Goal: Navigation & Orientation: Find specific page/section

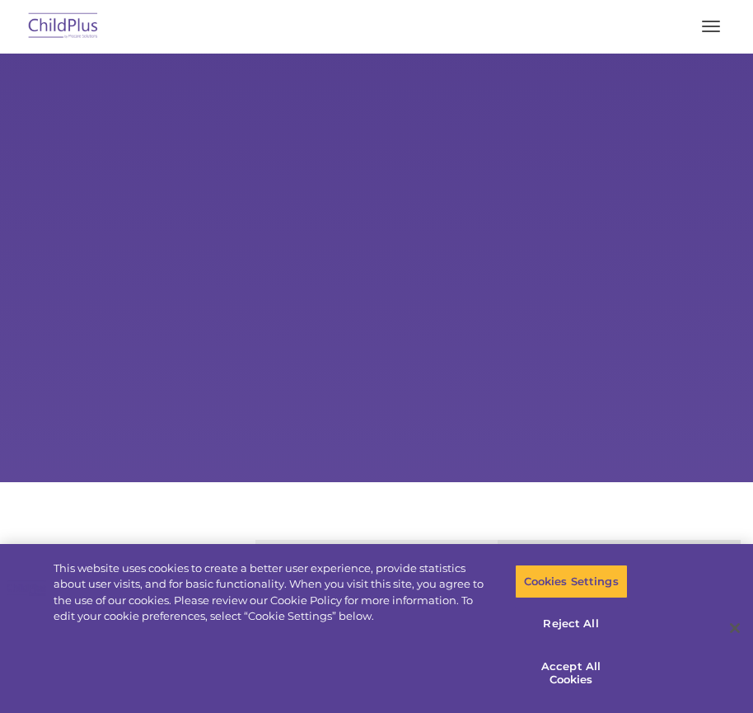
select select "MEDIUM"
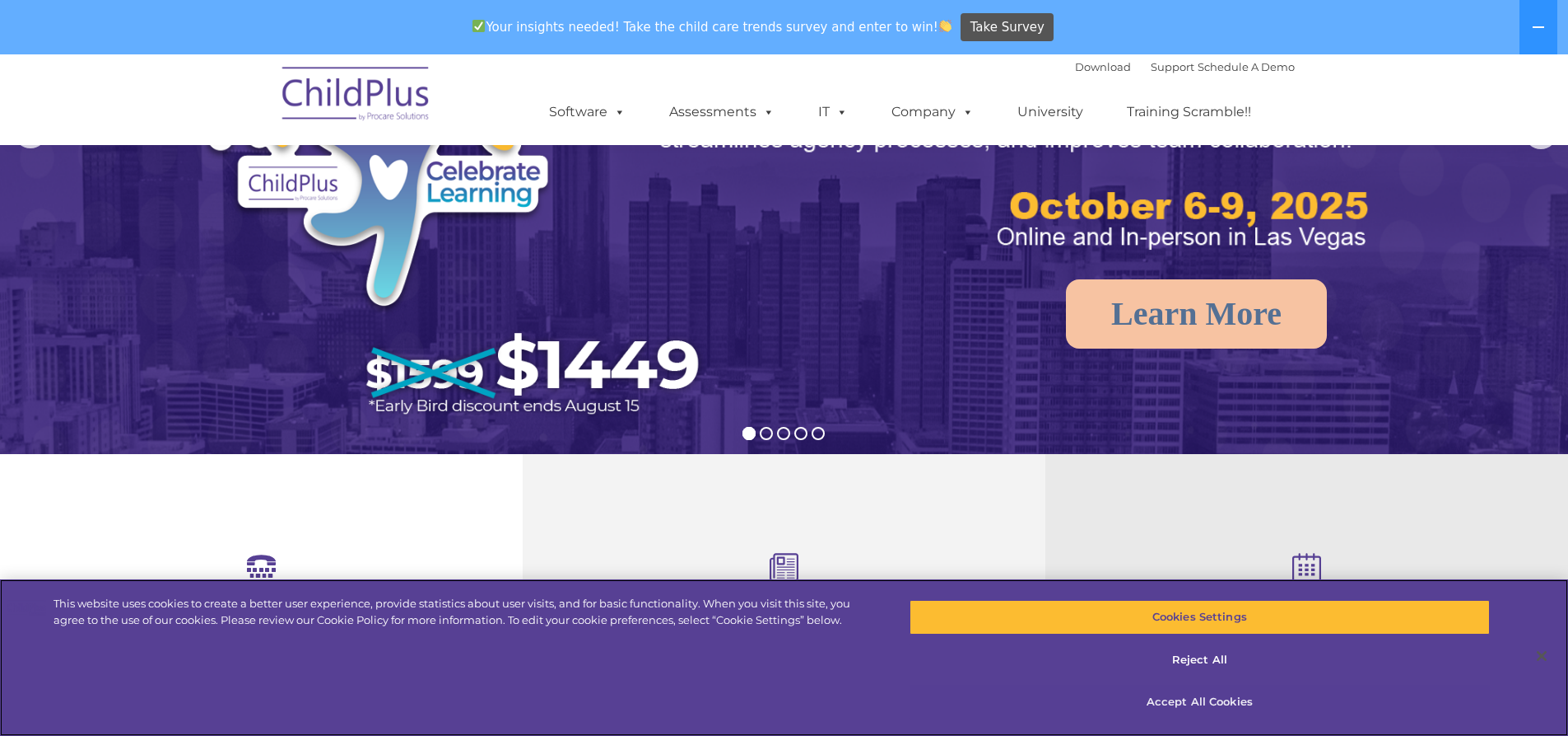
scroll to position [247, 0]
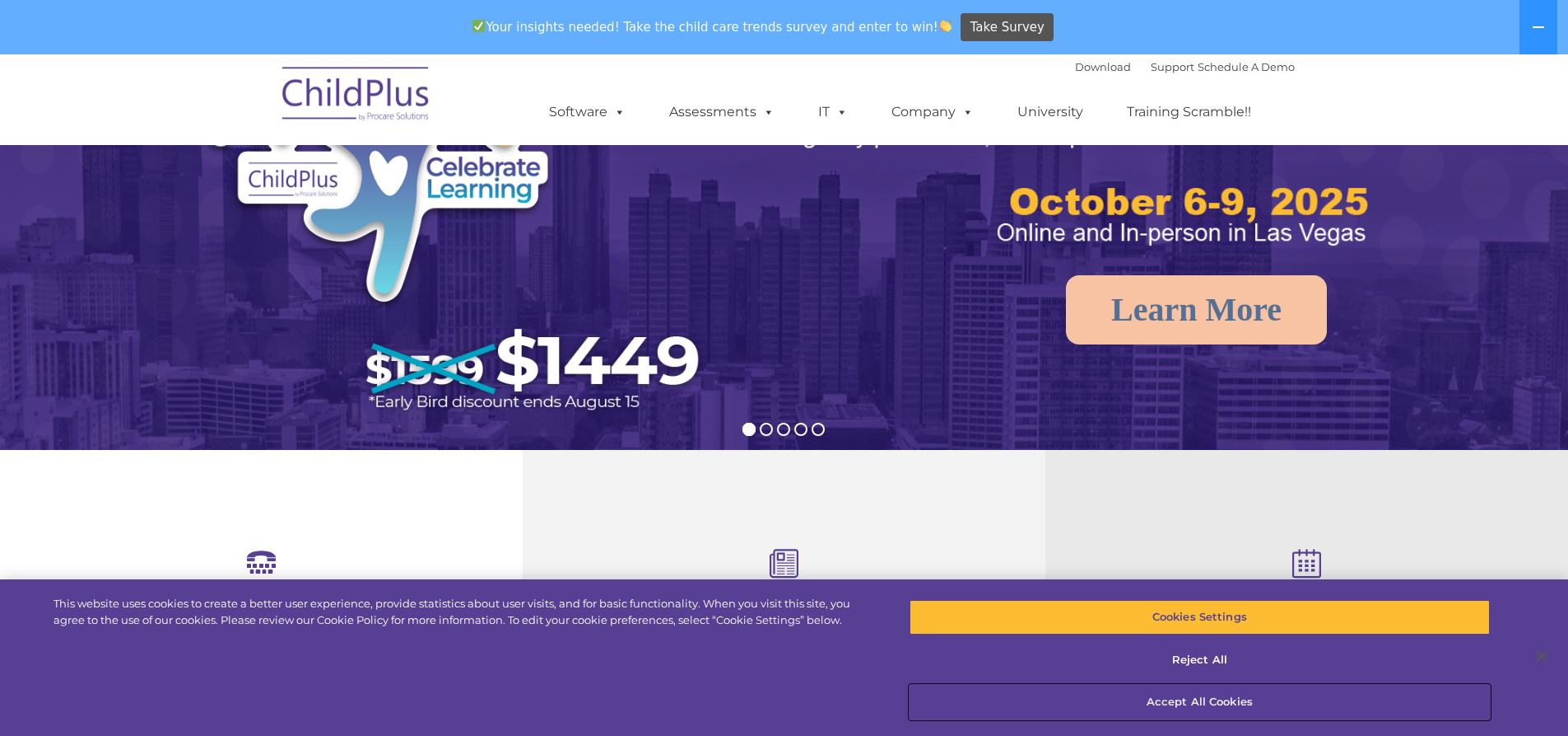
click at [752, 700] on button "Accept All Cookies" at bounding box center [1199, 702] width 581 height 35
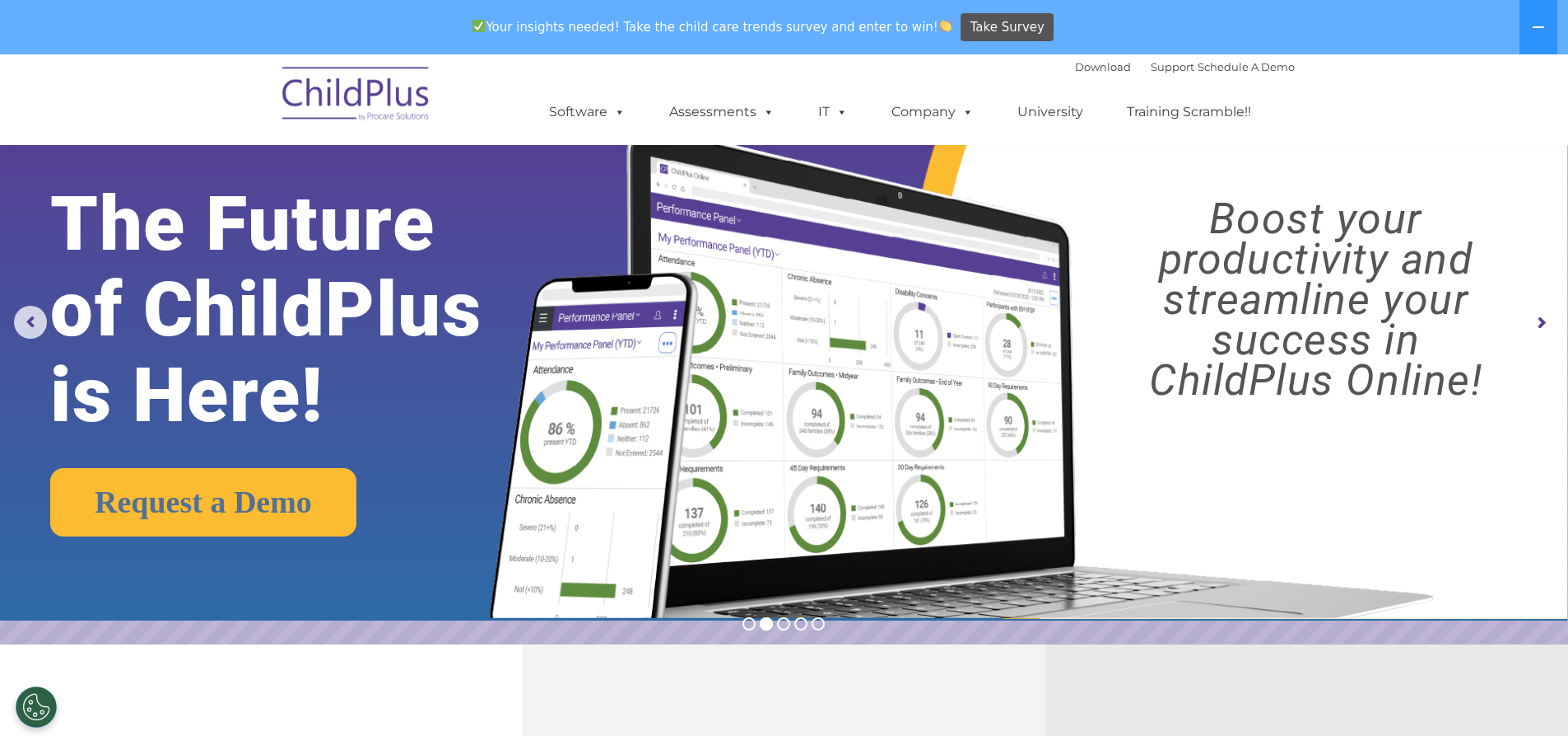
scroll to position [0, 0]
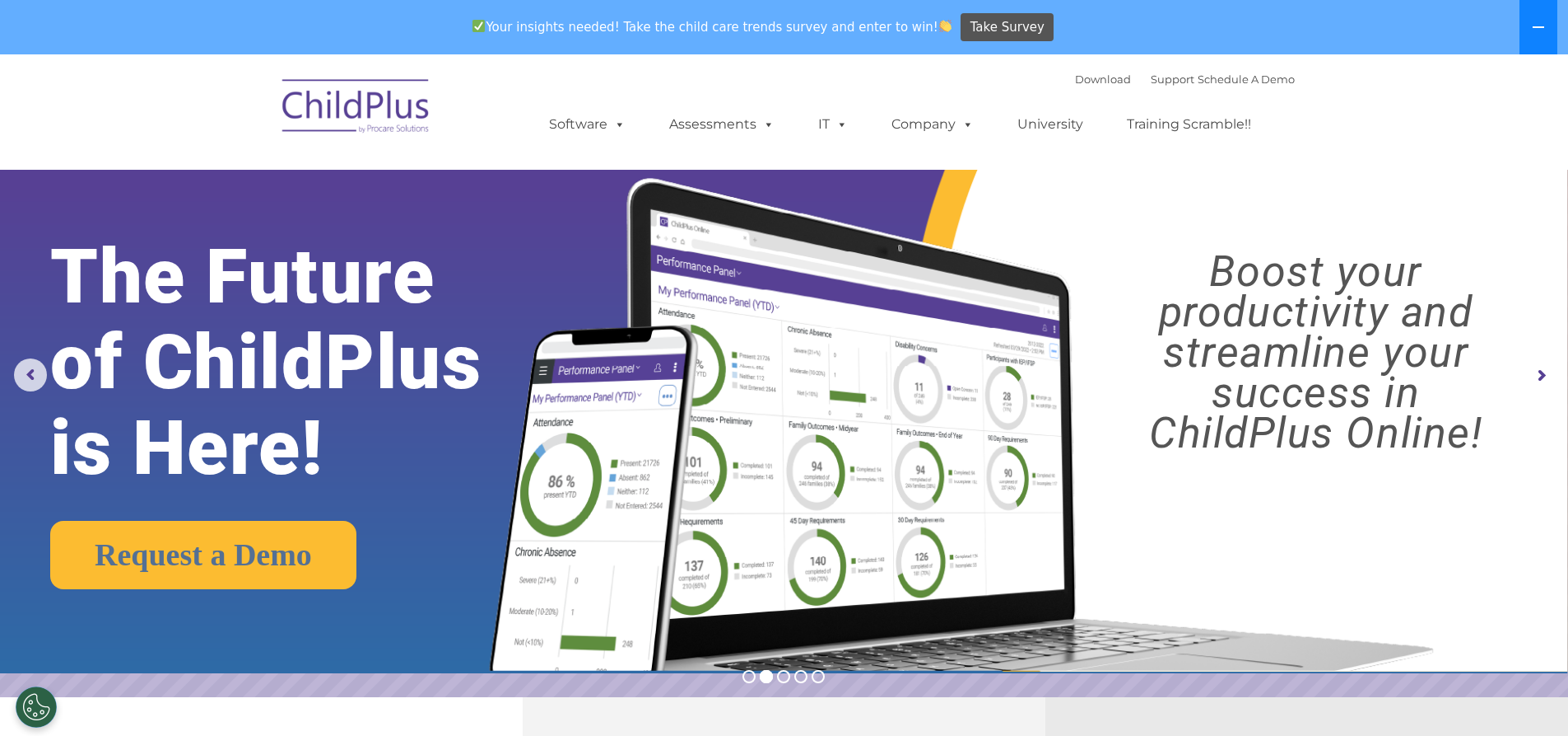
click at [752, 29] on icon at bounding box center [1538, 27] width 13 height 13
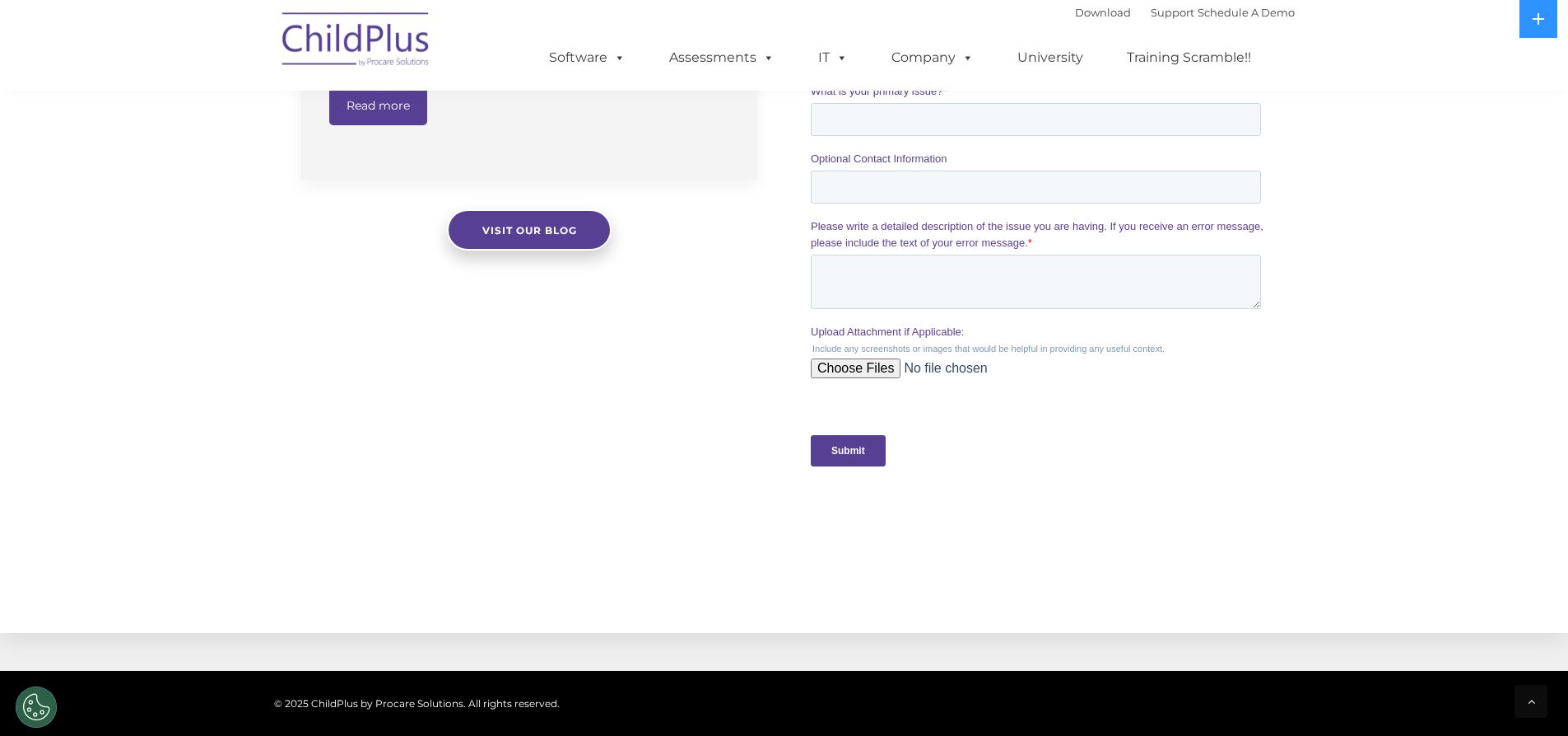
scroll to position [1586, 0]
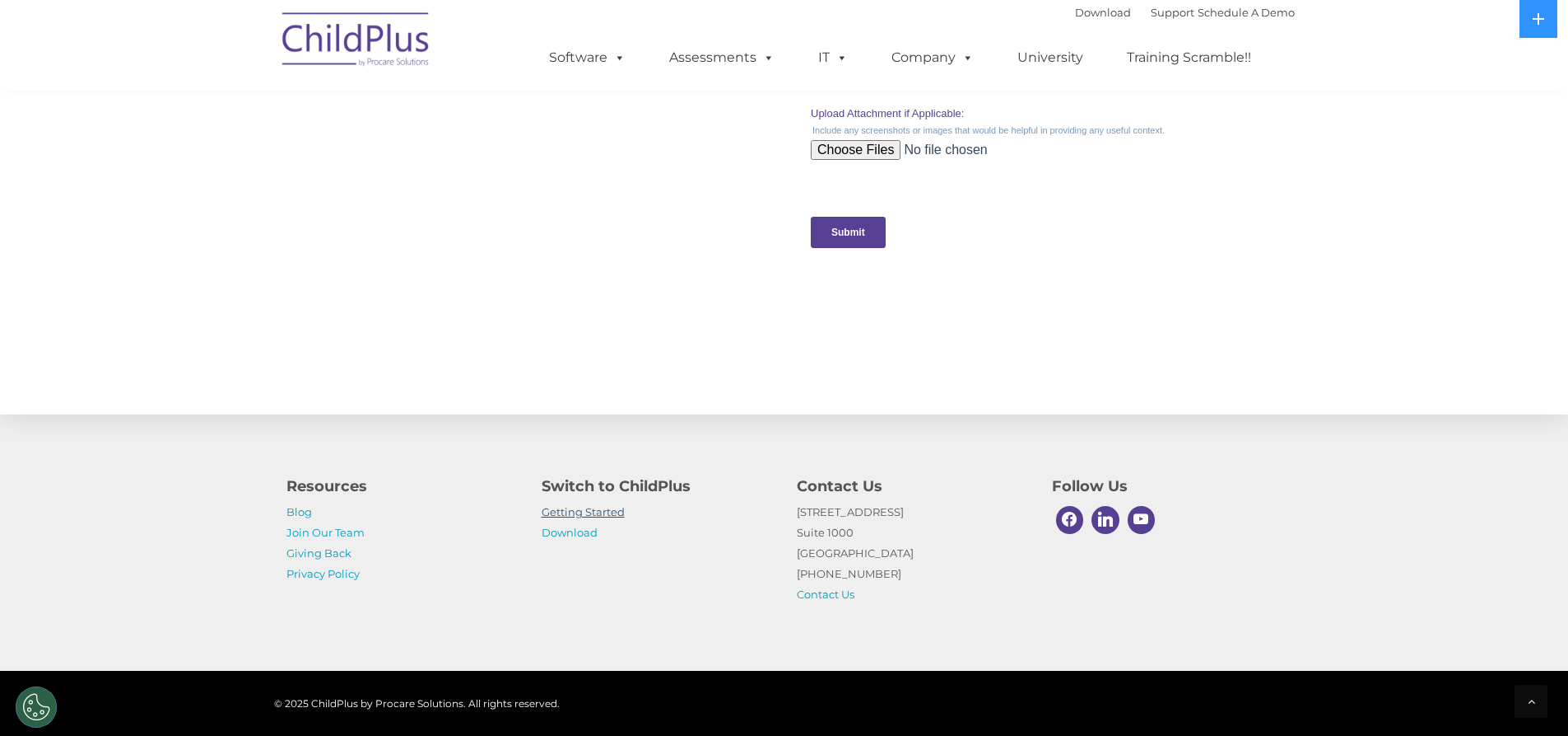
click at [610, 511] on link "Getting Started" at bounding box center [583, 511] width 83 height 13
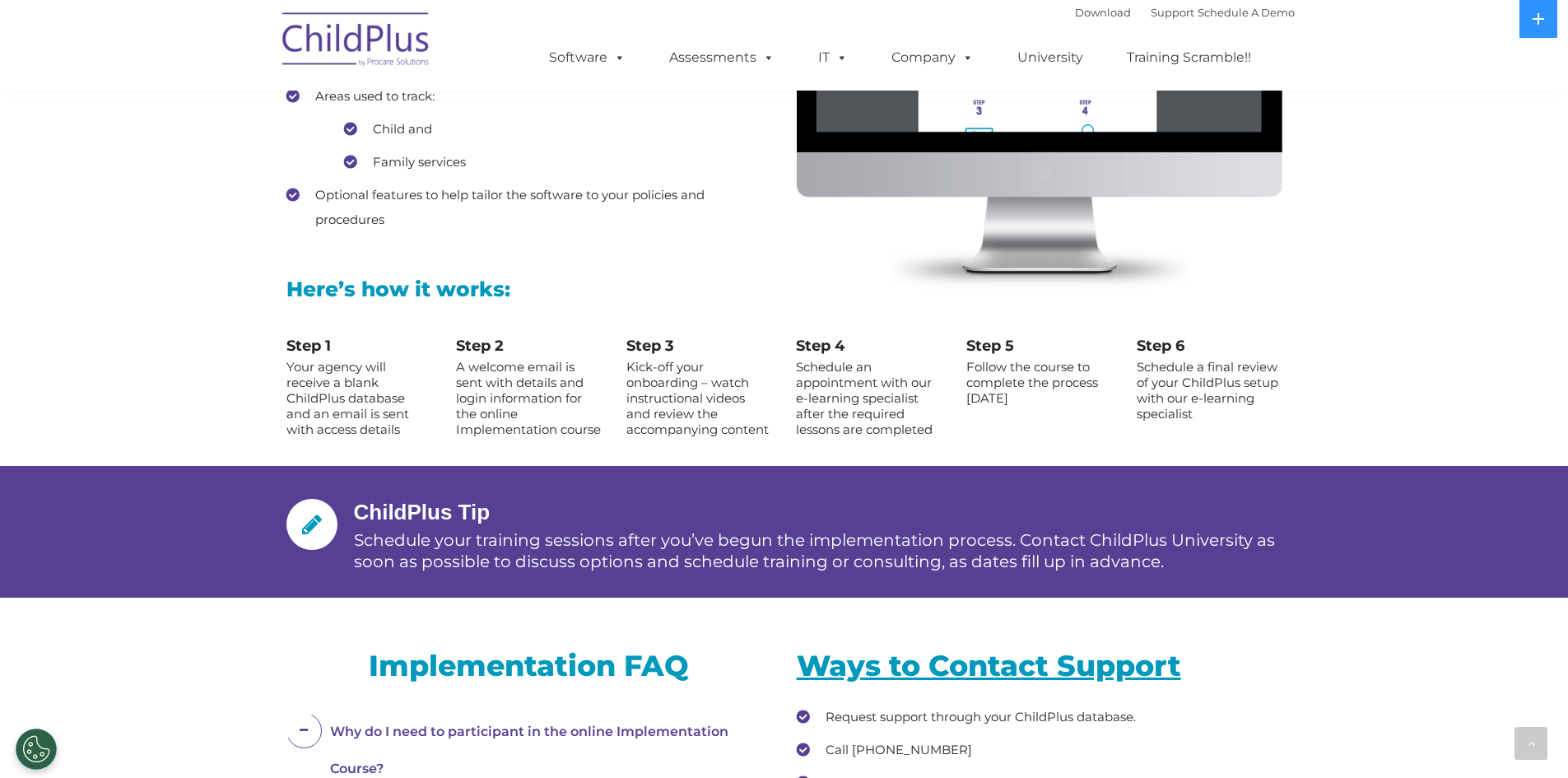
scroll to position [1670, 0]
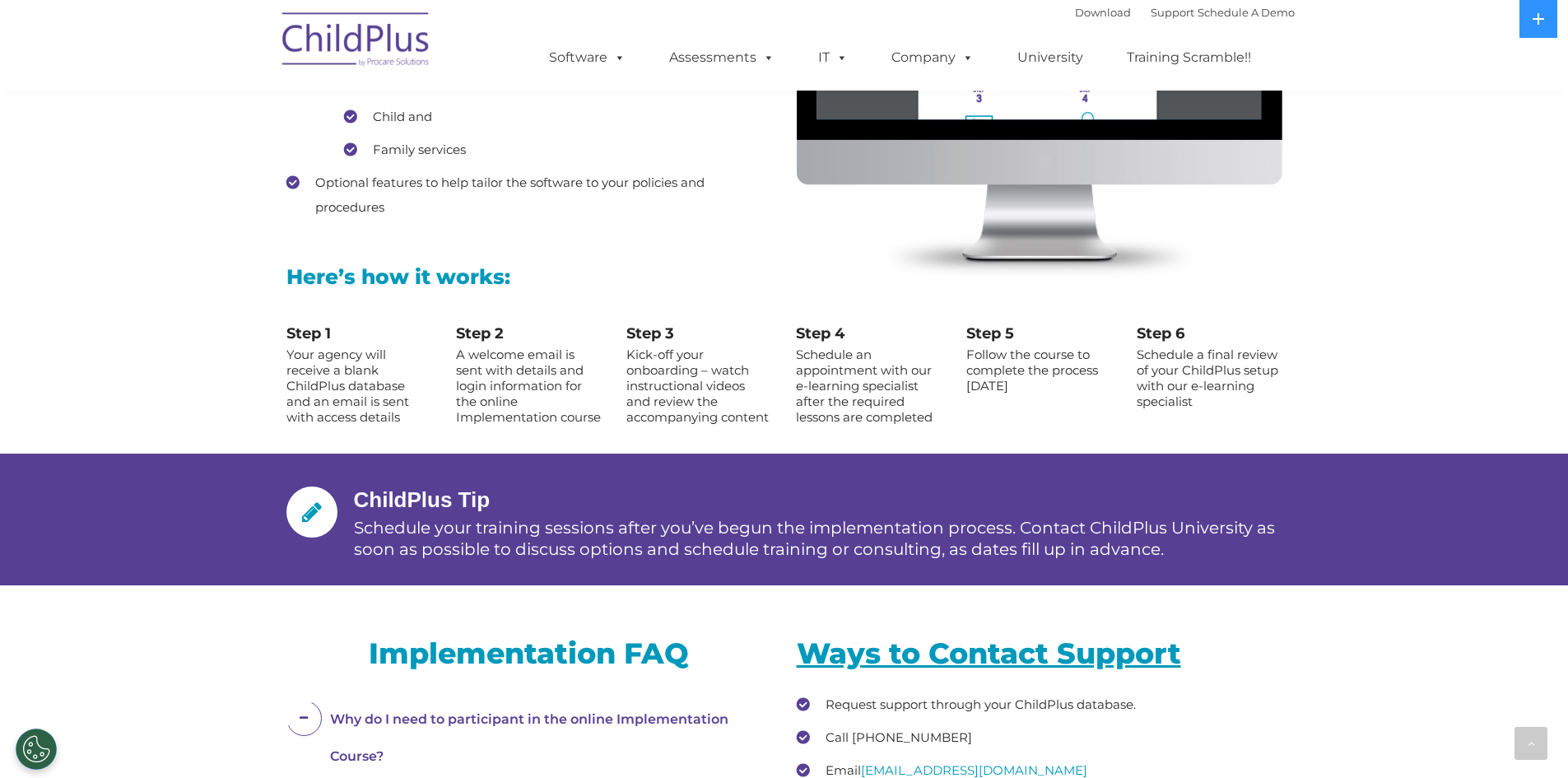
click at [360, 48] on img at bounding box center [356, 42] width 165 height 82
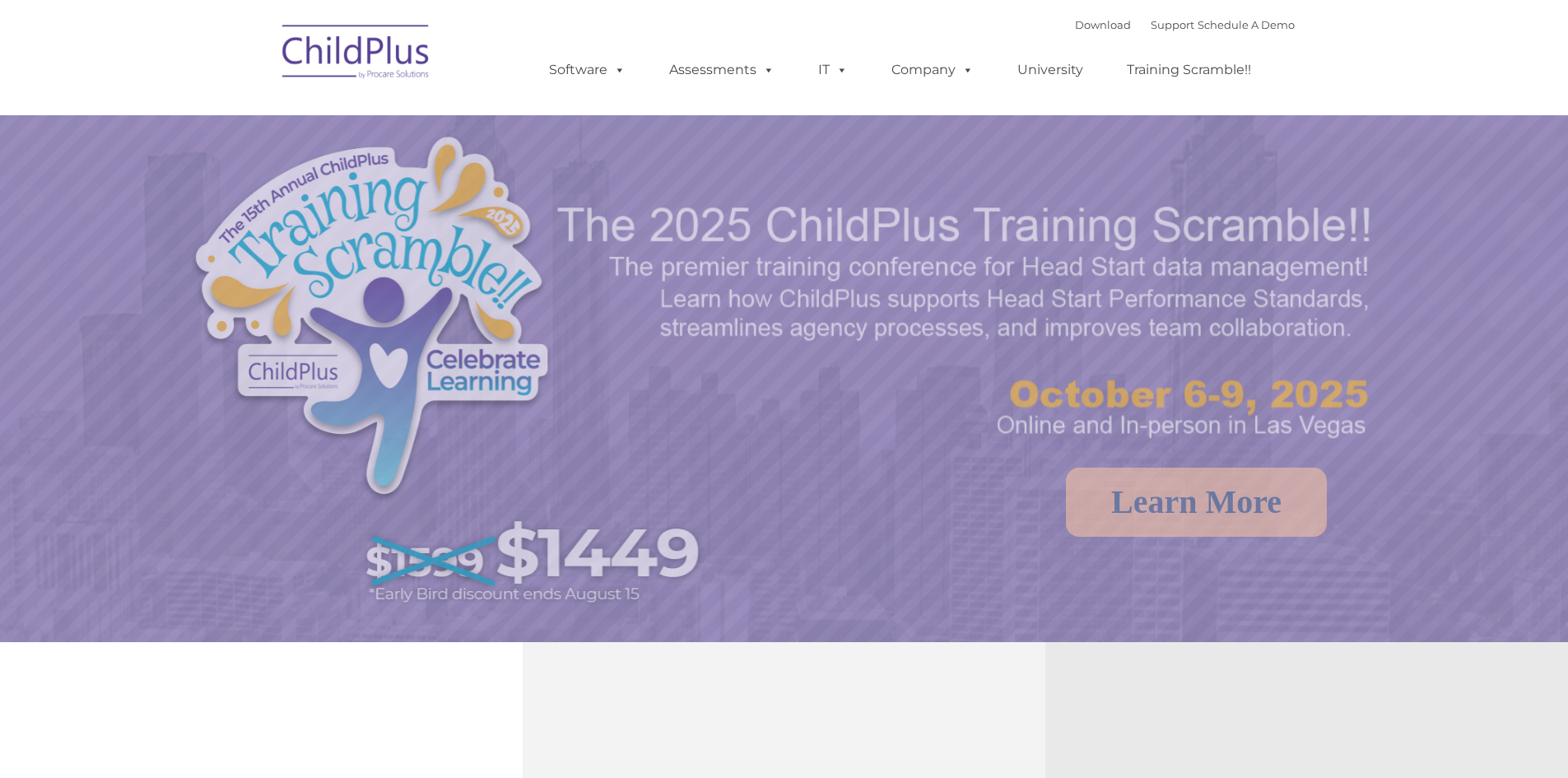
select select "MEDIUM"
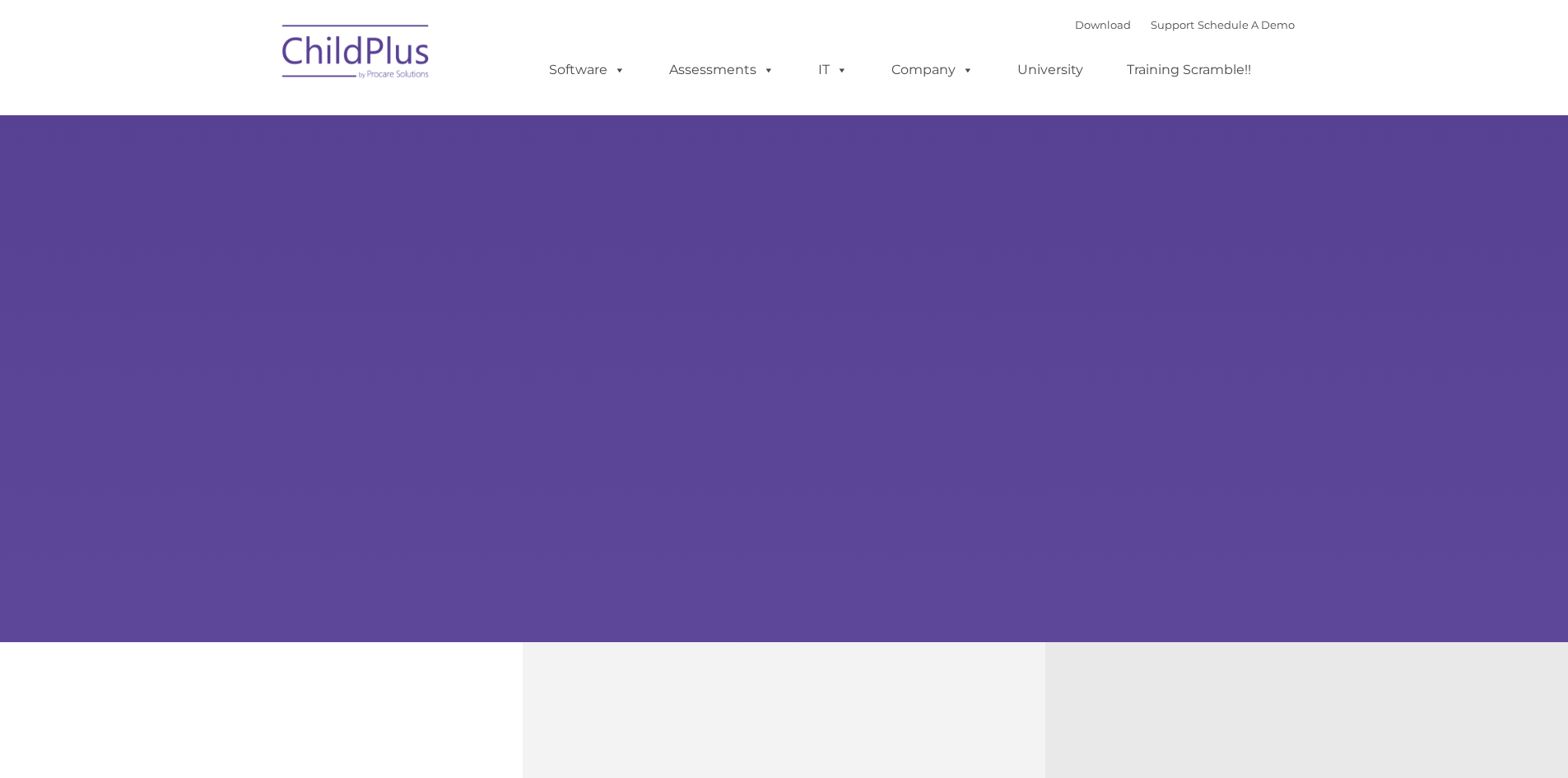
type input ""
select select "MEDIUM"
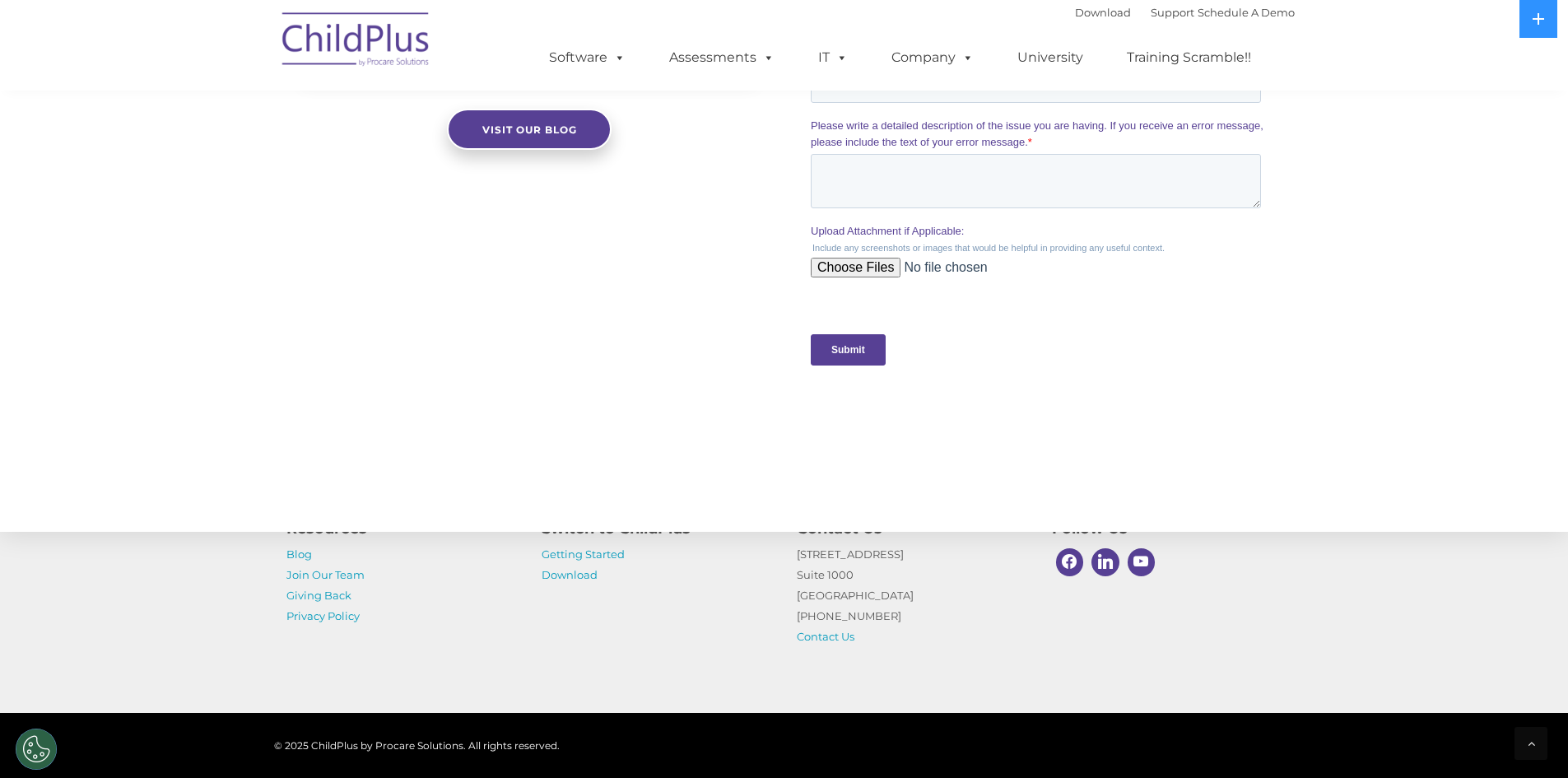
scroll to position [1598, 0]
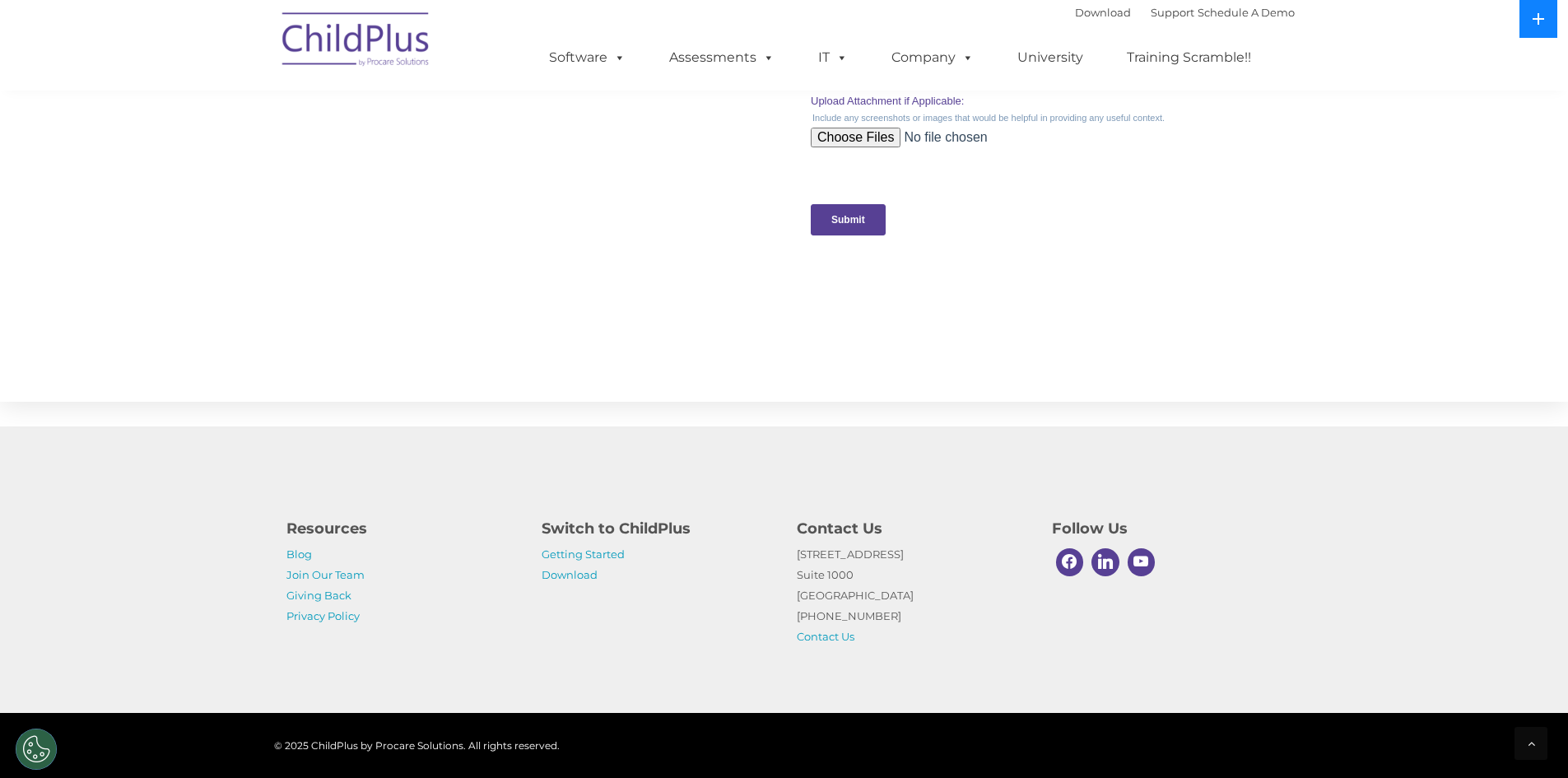
click at [1539, 26] on button at bounding box center [1539, 19] width 38 height 38
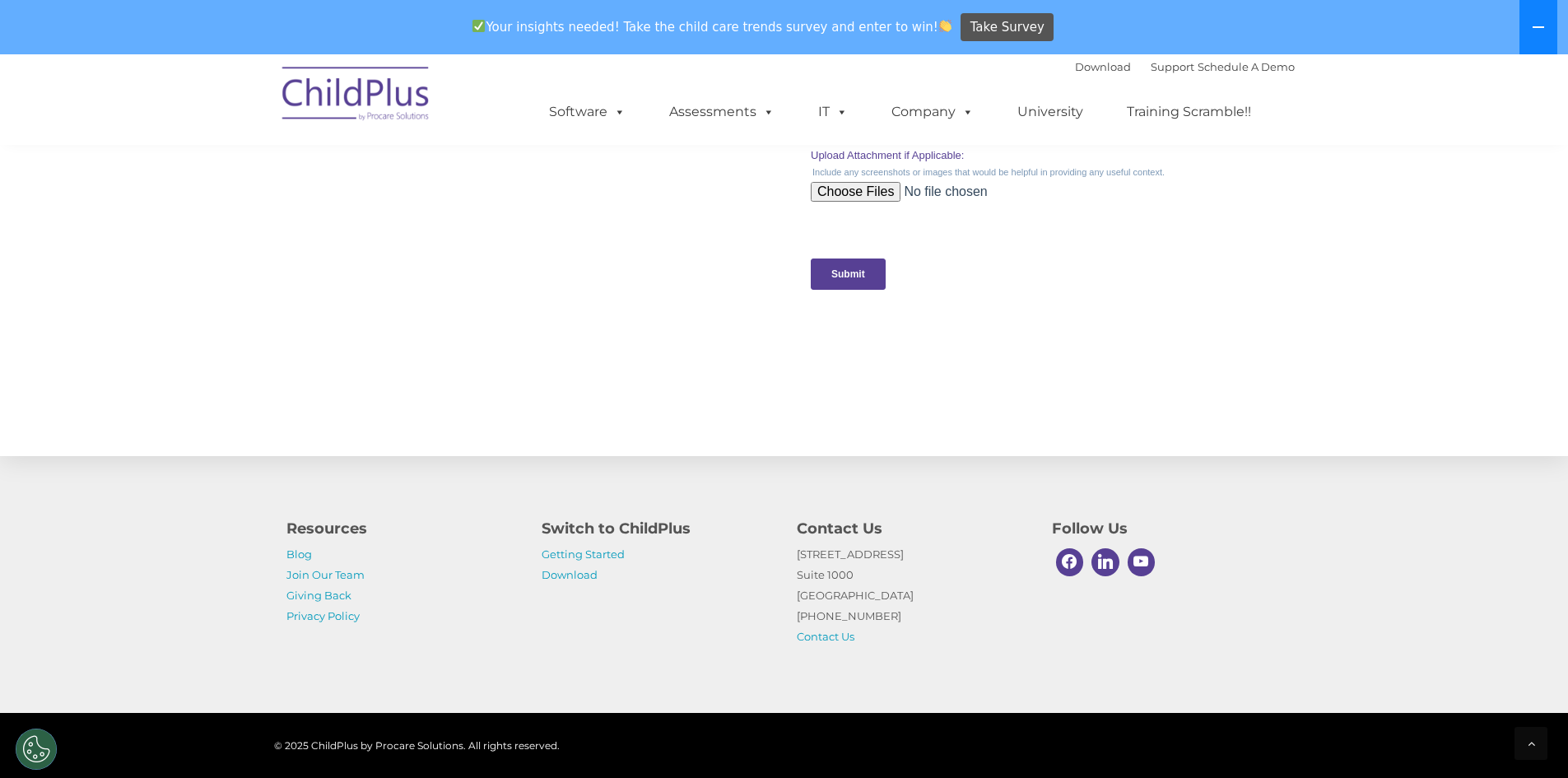
click at [1539, 26] on icon at bounding box center [1539, 27] width 12 height 2
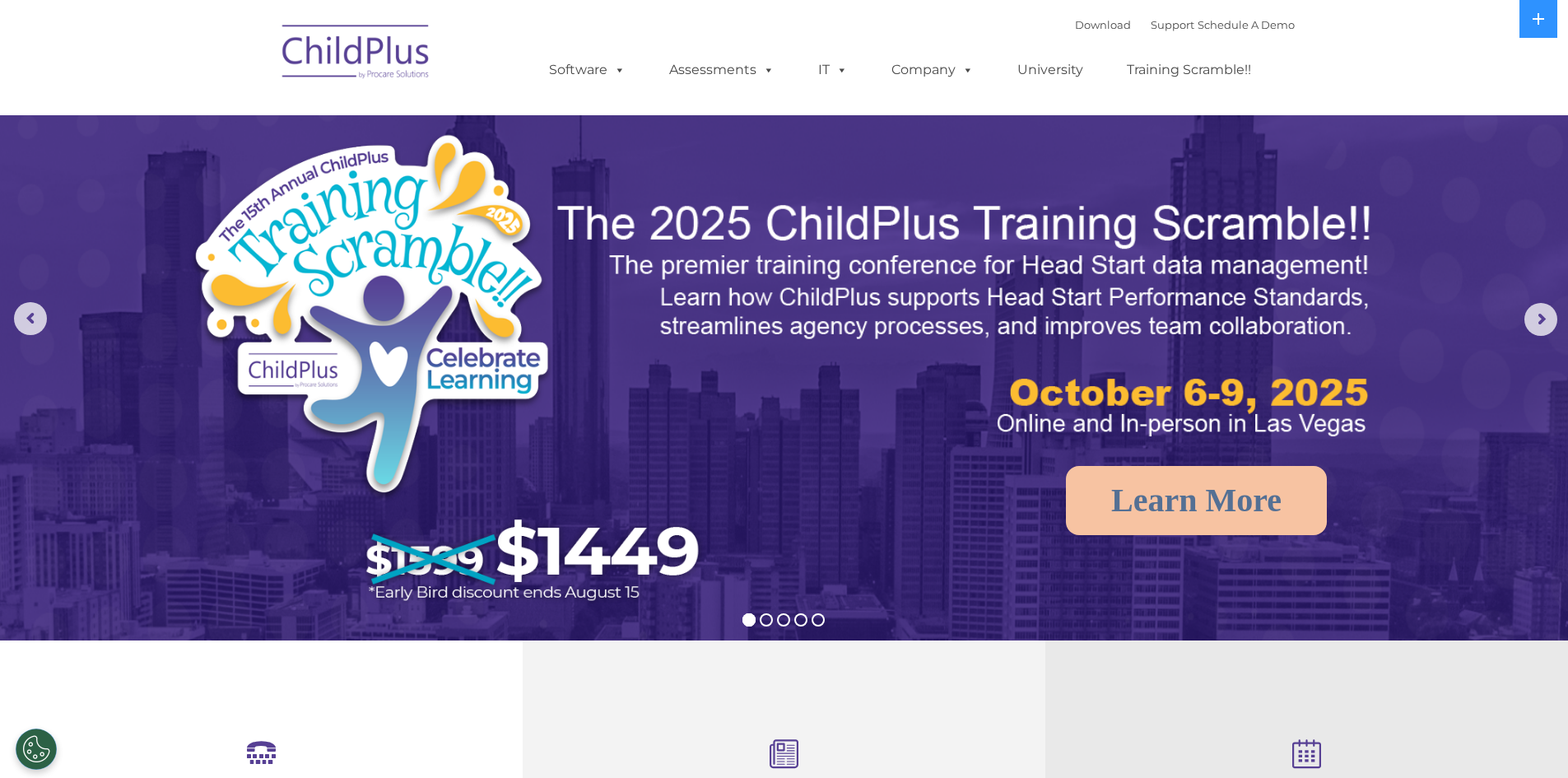
scroll to position [0, 0]
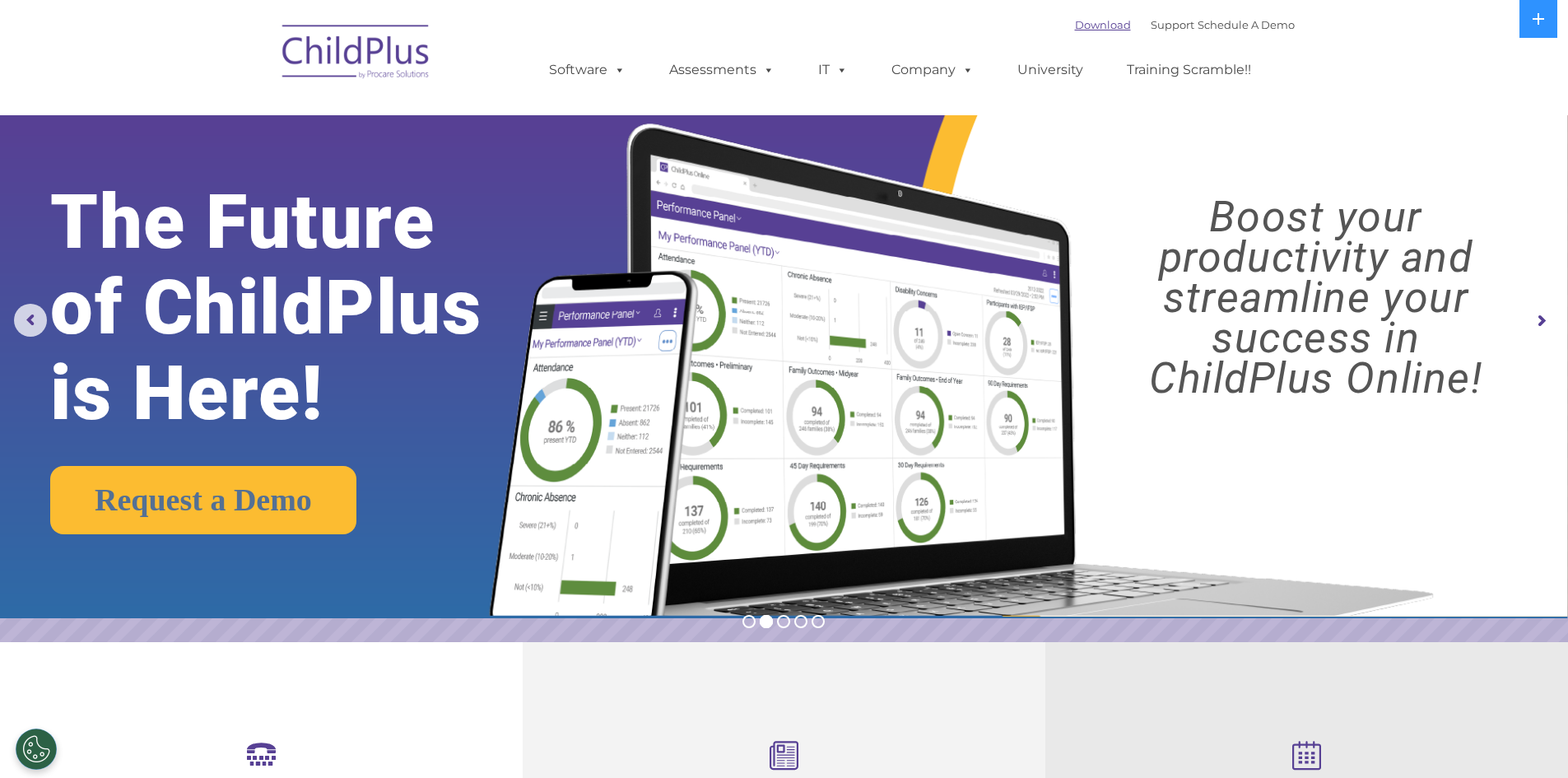
click at [1087, 25] on link "Download" at bounding box center [1103, 24] width 56 height 13
